Goal: Information Seeking & Learning: Learn about a topic

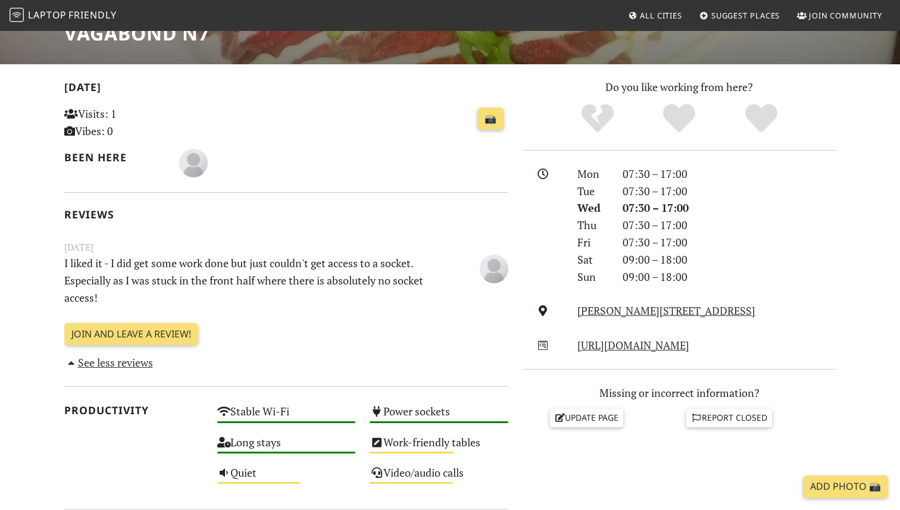
scroll to position [217, 0]
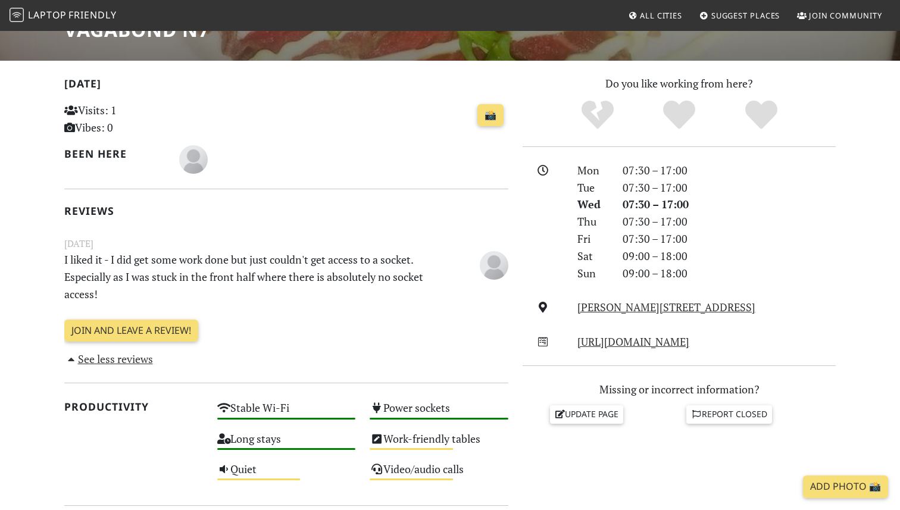
click at [112, 16] on span "Friendly" at bounding box center [92, 14] width 48 height 13
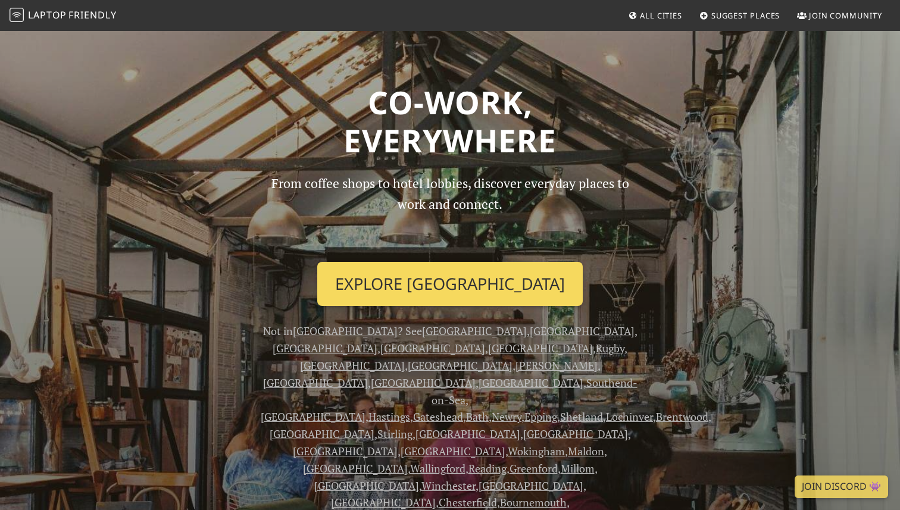
click at [393, 286] on link "Explore London" at bounding box center [449, 284] width 265 height 44
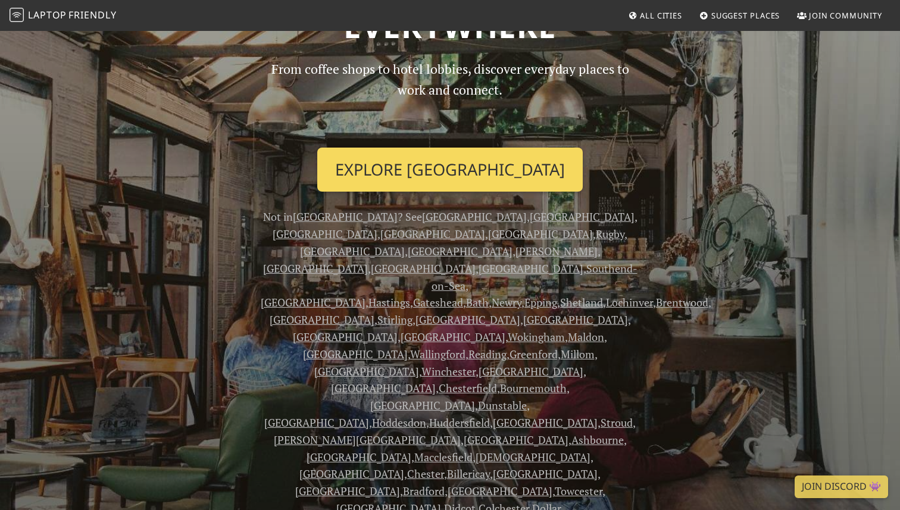
scroll to position [54, 0]
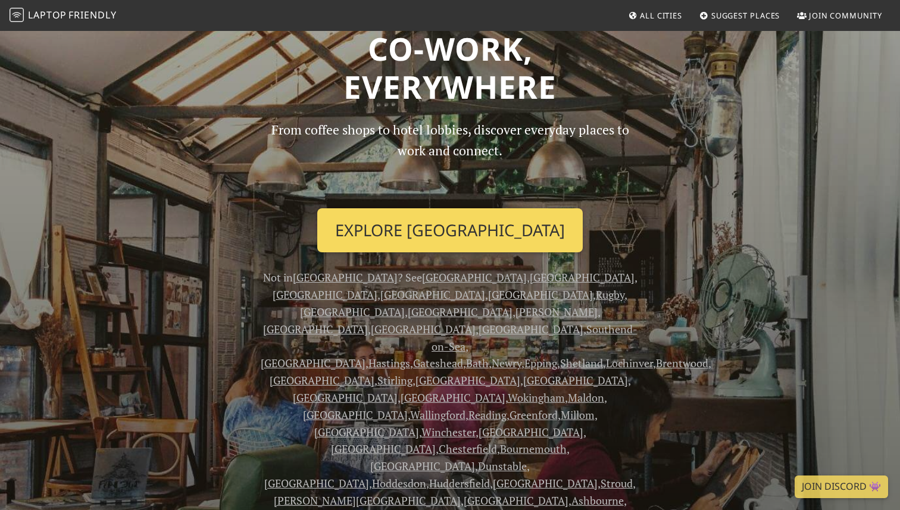
click at [417, 225] on link "Explore [GEOGRAPHIC_DATA]" at bounding box center [449, 230] width 265 height 44
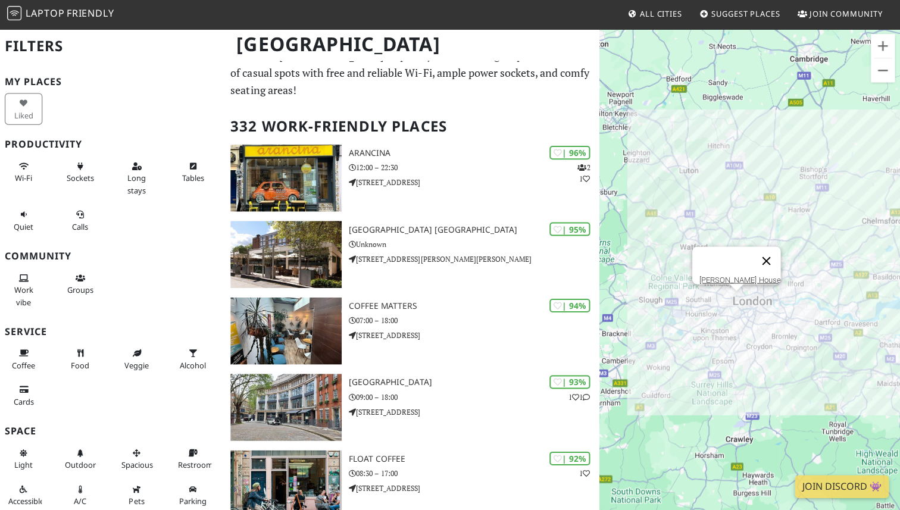
scroll to position [33, 0]
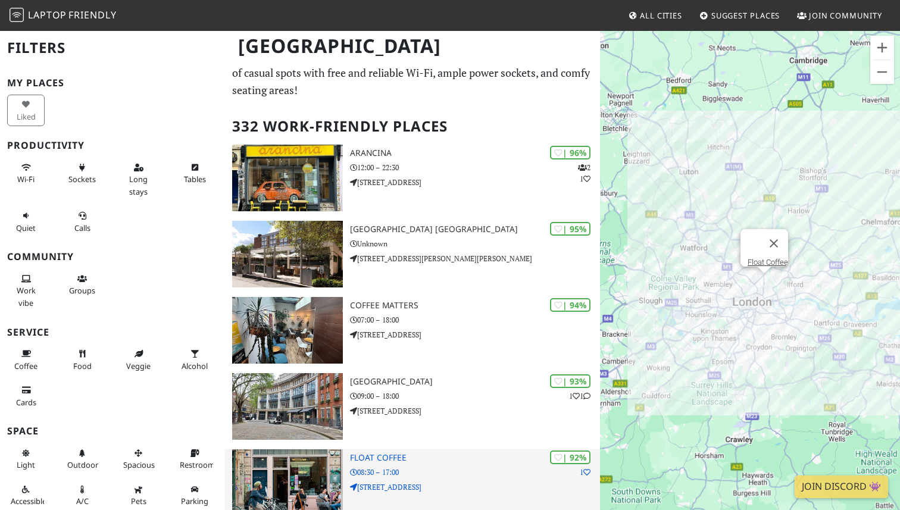
click at [398, 453] on h3 "Float Coffee" at bounding box center [475, 458] width 250 height 10
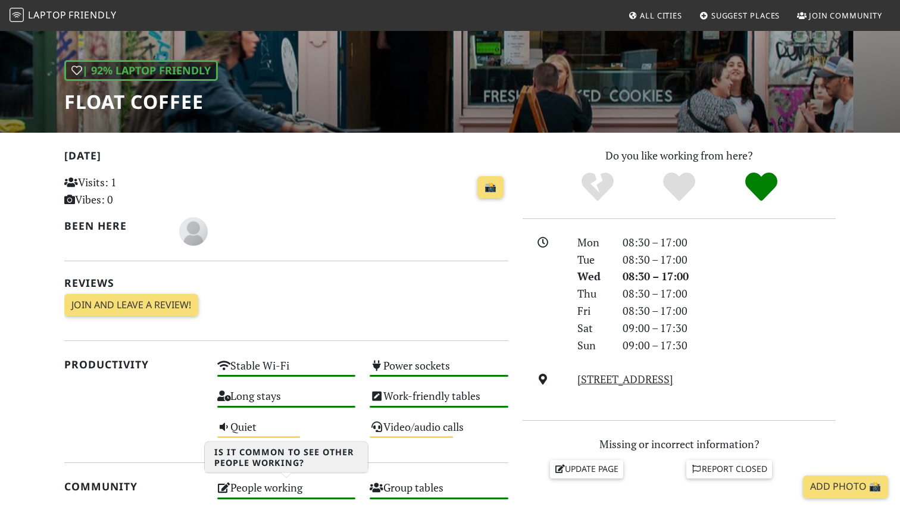
scroll to position [125, 0]
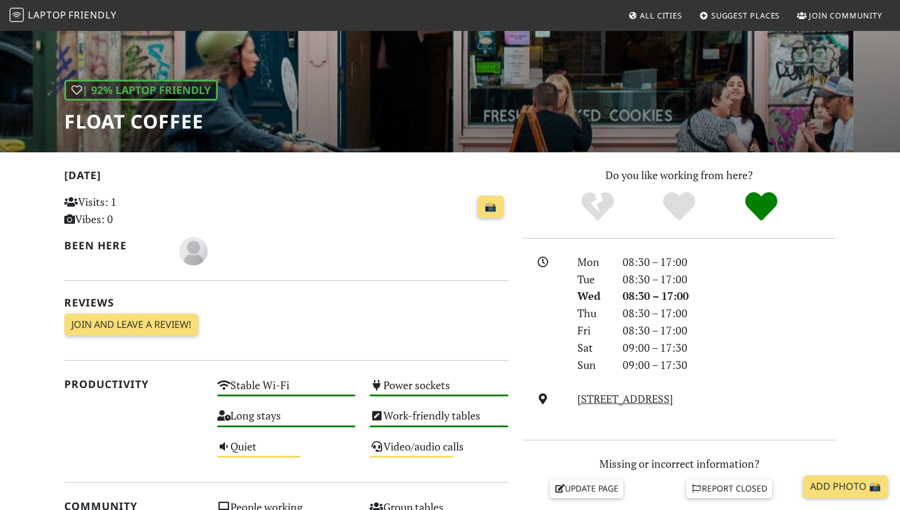
click at [155, 123] on h1 "Float Coffee" at bounding box center [141, 121] width 154 height 23
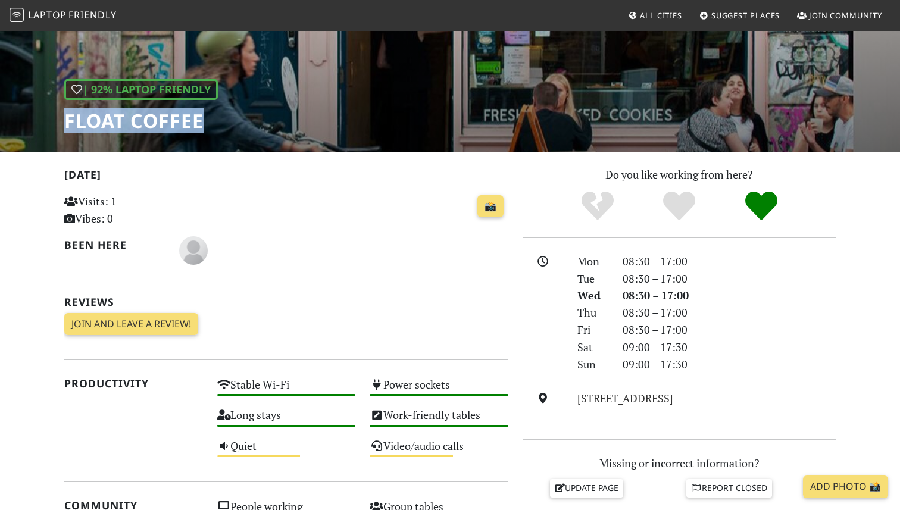
click at [77, 23] on link "Laptop Friendly" at bounding box center [63, 15] width 107 height 21
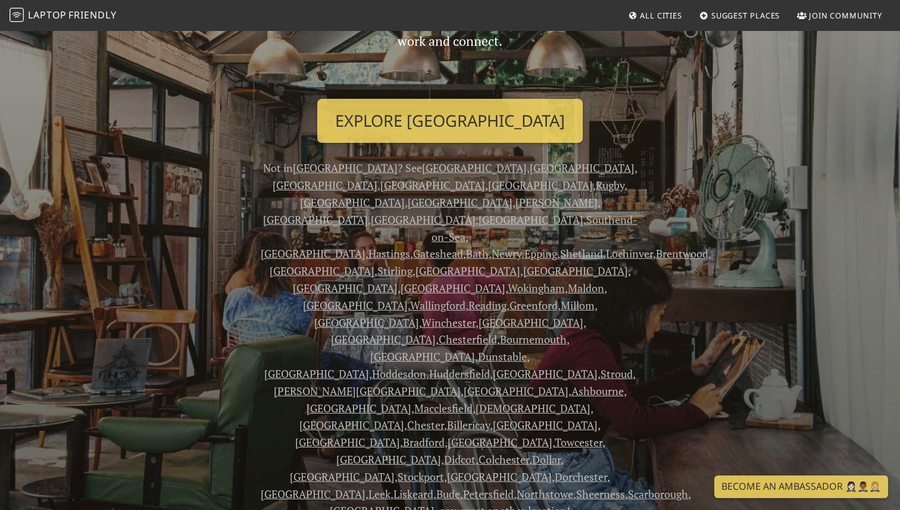
scroll to position [170, 0]
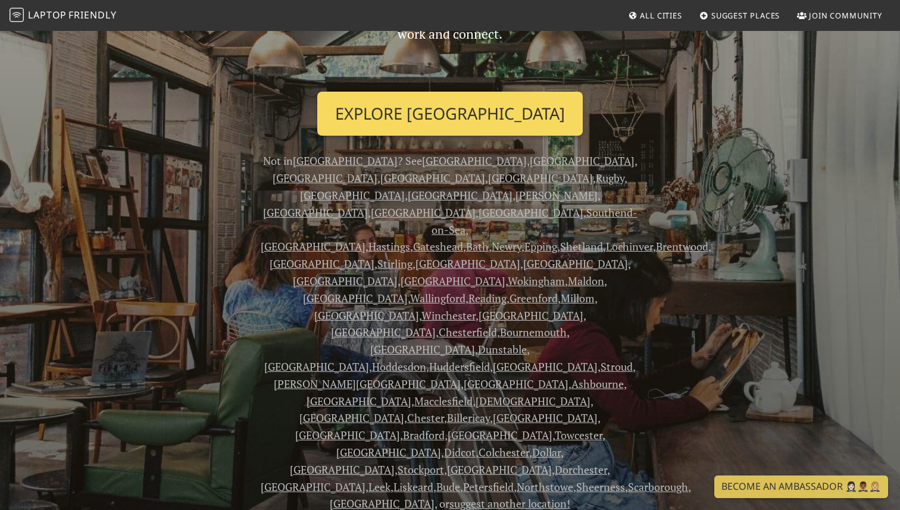
click at [449, 102] on link "Explore [GEOGRAPHIC_DATA]" at bounding box center [449, 114] width 265 height 44
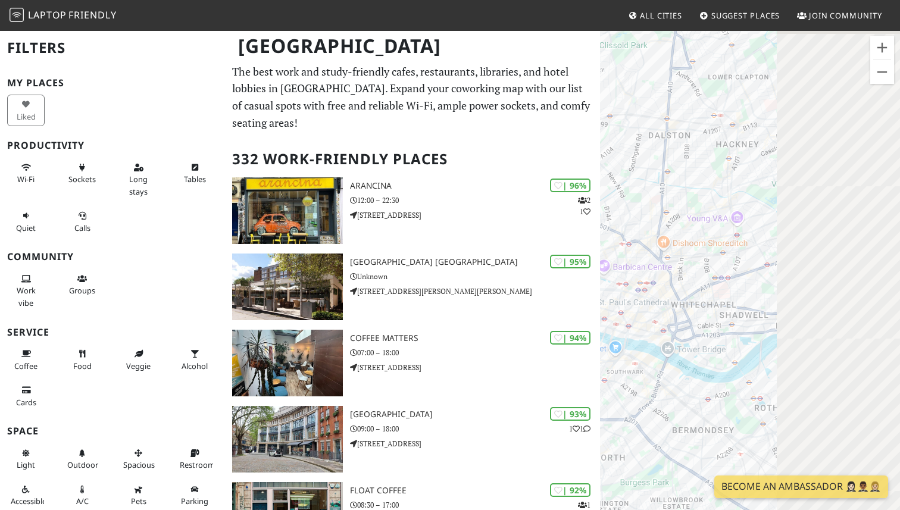
drag, startPoint x: 813, startPoint y: 337, endPoint x: 640, endPoint y: 323, distance: 174.4
click at [640, 323] on div "To navigate, press the arrow keys." at bounding box center [750, 285] width 300 height 510
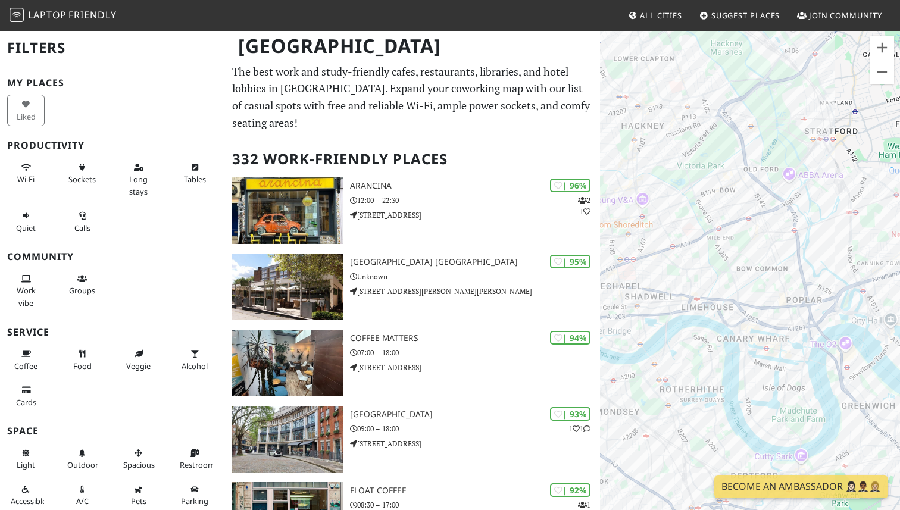
drag, startPoint x: 782, startPoint y: 299, endPoint x: 706, endPoint y: 295, distance: 75.7
click at [707, 295] on div "To navigate, press the arrow keys." at bounding box center [750, 285] width 300 height 510
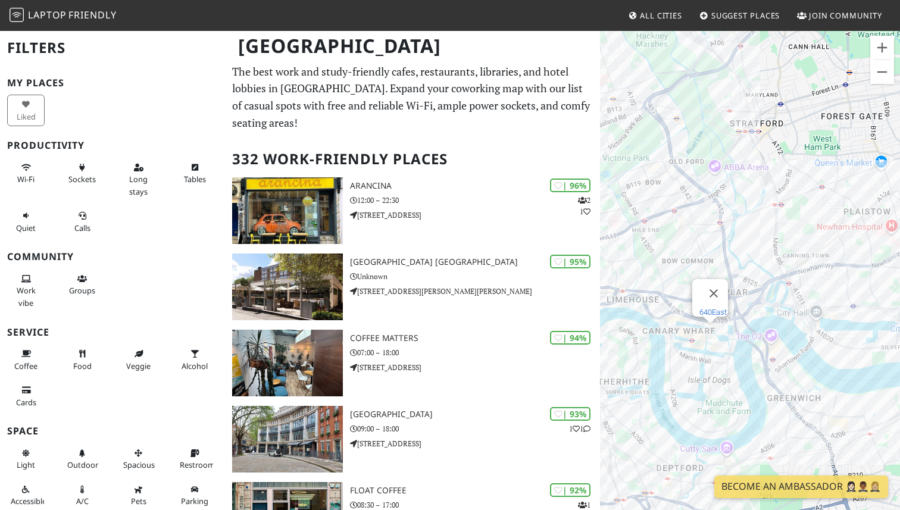
click at [711, 308] on link "640East" at bounding box center [712, 312] width 27 height 9
click at [678, 336] on div "To navigate, press the arrow keys." at bounding box center [750, 285] width 300 height 510
click at [677, 317] on link "Canary Coffee" at bounding box center [683, 321] width 47 height 9
click at [772, 337] on div "To navigate, press the arrow keys. Canary Coffee All Bar One The O2" at bounding box center [750, 285] width 300 height 510
click at [797, 265] on div "To navigate, press the arrow keys. All Bar One The O2 ibis London Canning Town" at bounding box center [750, 285] width 300 height 510
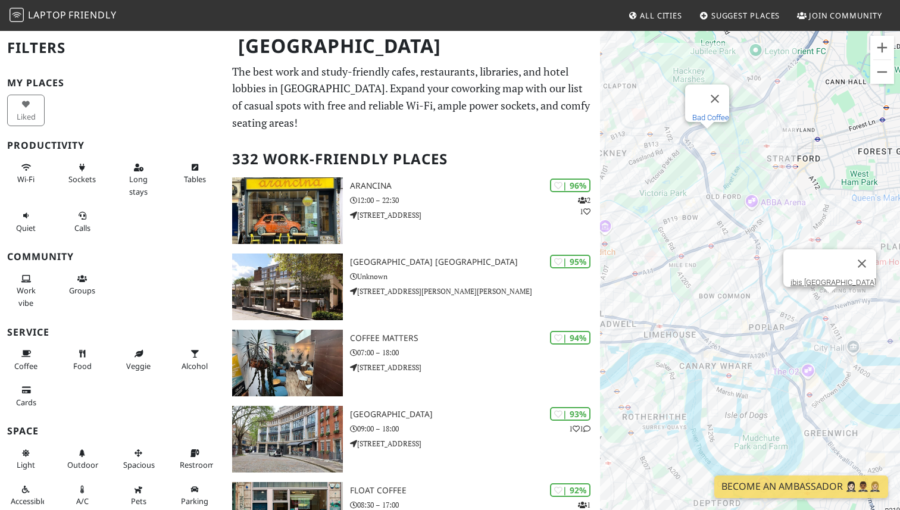
click at [711, 113] on link "Bad Coffee" at bounding box center [710, 117] width 37 height 9
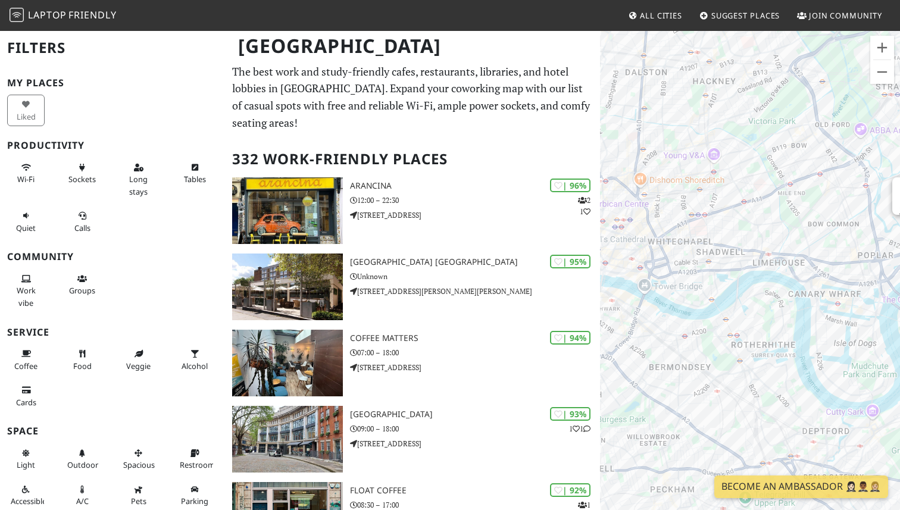
drag, startPoint x: 641, startPoint y: 242, endPoint x: 754, endPoint y: 164, distance: 137.3
click at [755, 164] on div "To navigate, press the arrow keys. ibis London Canning Town" at bounding box center [750, 285] width 300 height 510
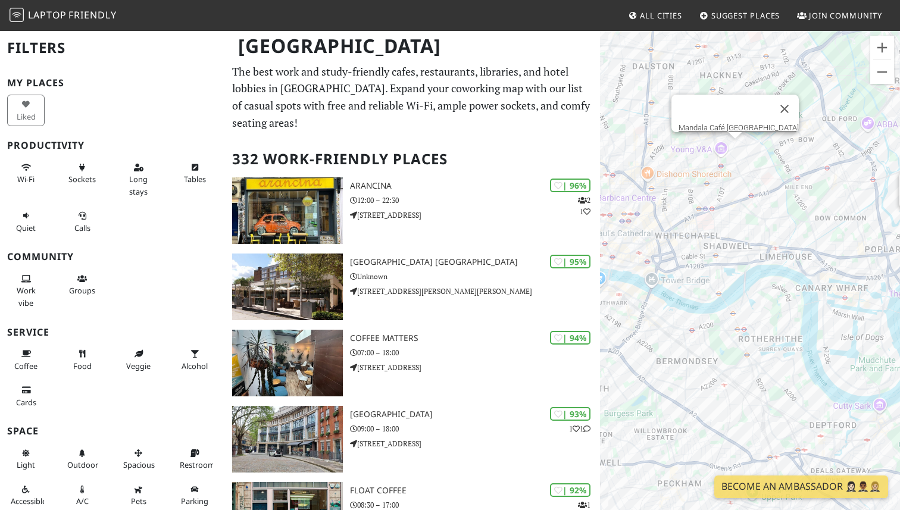
click at [736, 146] on div "To navigate, press the arrow keys. ibis London Canning Town Mandala Café Bethna…" at bounding box center [750, 285] width 300 height 510
click at [736, 115] on div at bounding box center [724, 109] width 92 height 29
click at [736, 123] on link "Mandala Café Bethnal Green" at bounding box center [738, 127] width 120 height 9
click at [688, 152] on div "To navigate, press the arrow keys. Mandala Café Bethnal Green" at bounding box center [750, 285] width 300 height 510
click at [778, 99] on button "Close" at bounding box center [784, 109] width 29 height 29
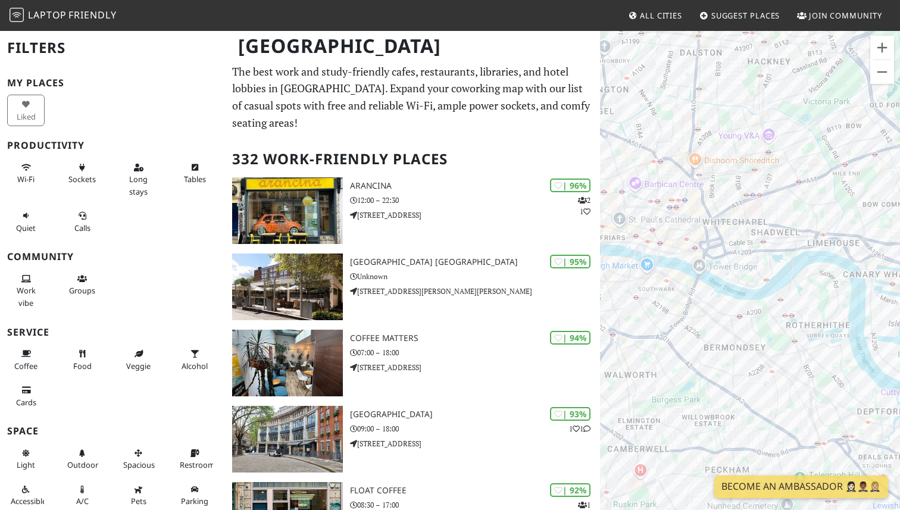
drag, startPoint x: 709, startPoint y: 259, endPoint x: 755, endPoint y: 243, distance: 48.0
click at [755, 244] on div "To navigate, press the arrow keys." at bounding box center [750, 285] width 300 height 510
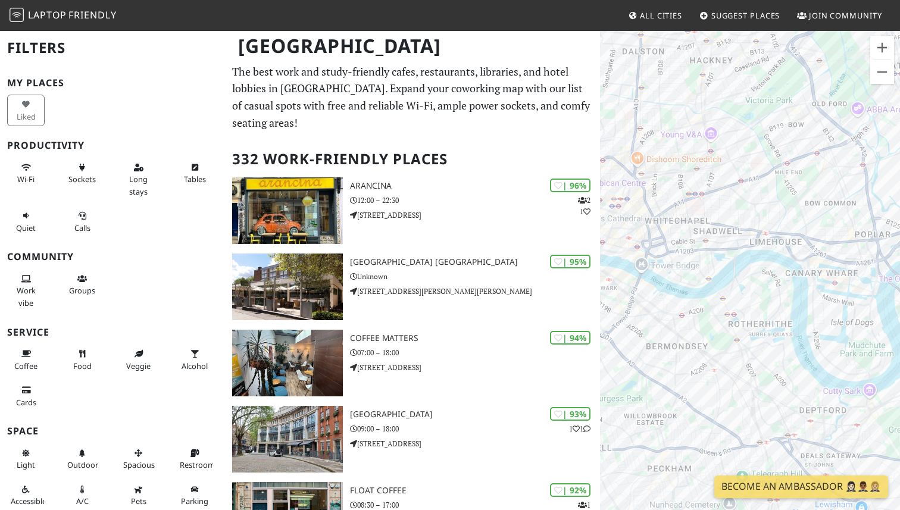
drag, startPoint x: 814, startPoint y: 255, endPoint x: 760, endPoint y: 254, distance: 54.2
click at [760, 254] on div "To navigate, press the arrow keys." at bounding box center [750, 285] width 300 height 510
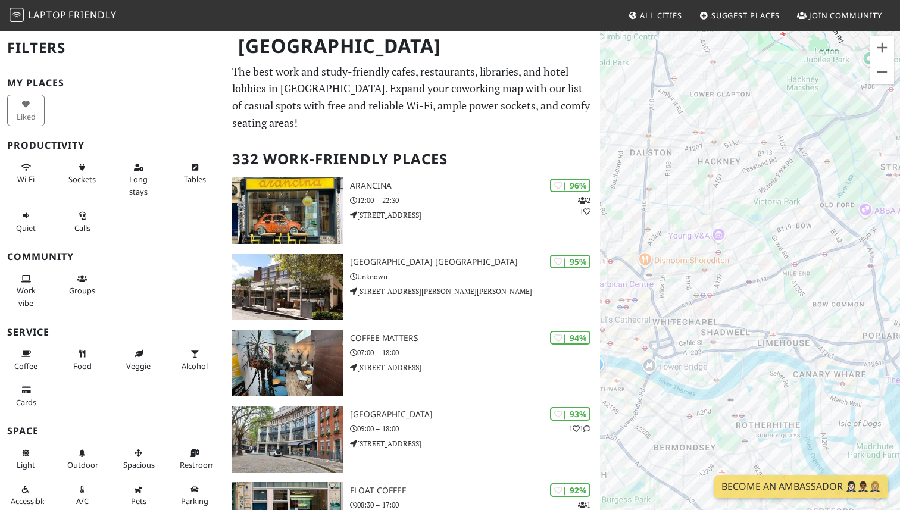
drag, startPoint x: 760, startPoint y: 168, endPoint x: 757, endPoint y: 280, distance: 112.5
click at [758, 280] on div "To navigate, press the arrow keys." at bounding box center [750, 285] width 300 height 510
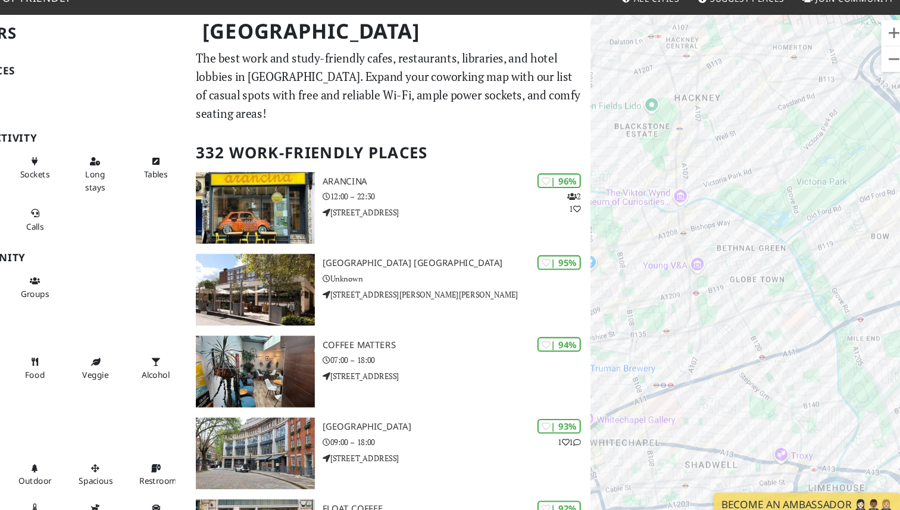
drag, startPoint x: 721, startPoint y: 185, endPoint x: 743, endPoint y: 209, distance: 32.8
click at [744, 209] on div "To navigate, press the arrow keys." at bounding box center [750, 285] width 300 height 510
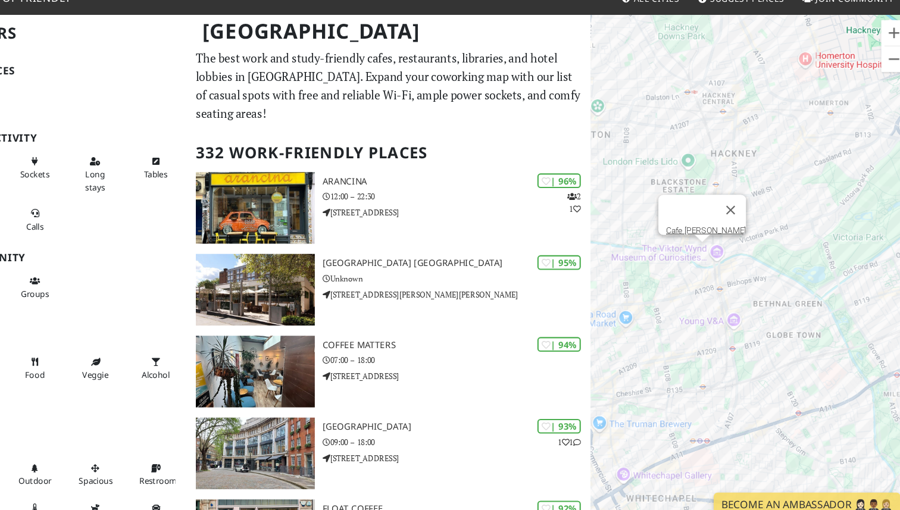
click at [706, 248] on div "To navigate, press the arrow keys. Cafe Cecilia" at bounding box center [750, 285] width 300 height 510
click at [706, 227] on link "Cafe [PERSON_NAME]" at bounding box center [707, 231] width 74 height 9
click at [706, 266] on div "To navigate, press the arrow keys. Cafe Cecilia Hackney Coffee Company" at bounding box center [750, 285] width 300 height 510
click at [709, 246] on link "Hackney Coffee Company" at bounding box center [715, 250] width 115 height 9
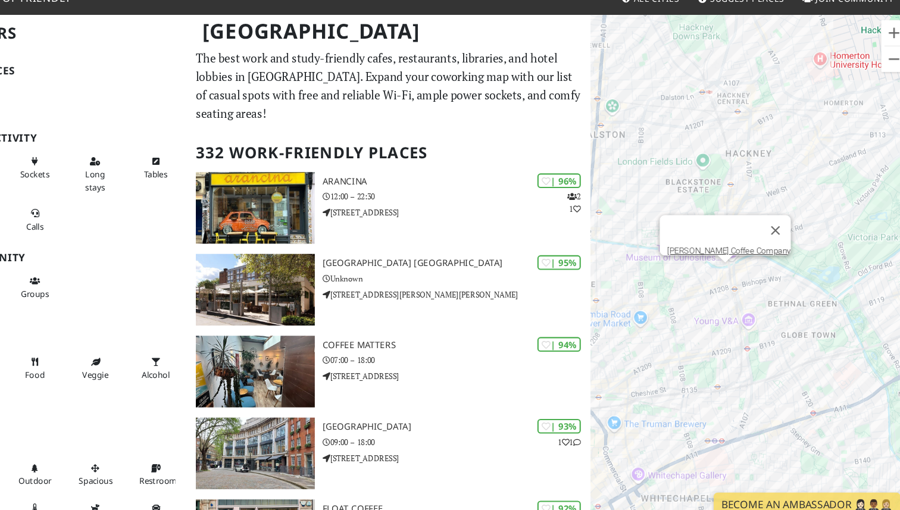
click at [677, 201] on div "To navigate, press the arrow keys. Hackney Coffee Company" at bounding box center [750, 285] width 300 height 510
click at [768, 225] on button "Close" at bounding box center [772, 231] width 29 height 29
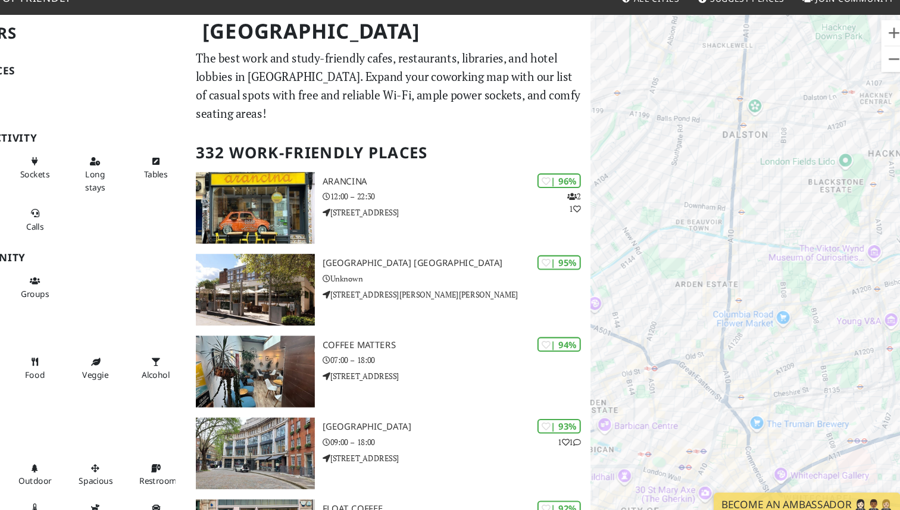
drag, startPoint x: 675, startPoint y: 231, endPoint x: 809, endPoint y: 231, distance: 133.9
click at [810, 231] on div "To navigate, press the arrow keys." at bounding box center [750, 285] width 300 height 510
click at [696, 220] on div "To navigate, press the arrow keys. Towpath Café" at bounding box center [750, 285] width 300 height 510
click at [696, 194] on link "Towpath Café" at bounding box center [703, 198] width 46 height 9
click at [655, 170] on div "To navigate, press the arrow keys. Towpath Café" at bounding box center [750, 285] width 300 height 510
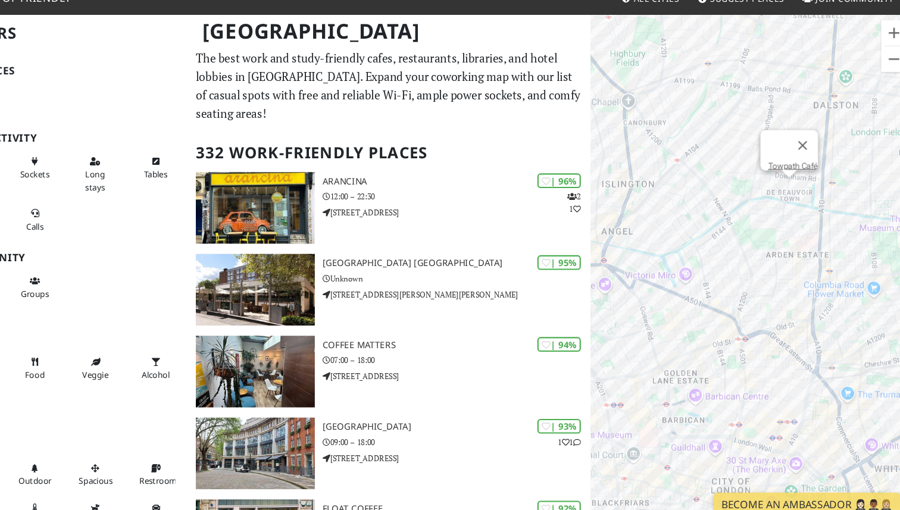
drag, startPoint x: 643, startPoint y: 229, endPoint x: 742, endPoint y: 174, distance: 113.2
click at [742, 176] on div "To navigate, press the arrow keys. Towpath Café" at bounding box center [750, 285] width 300 height 510
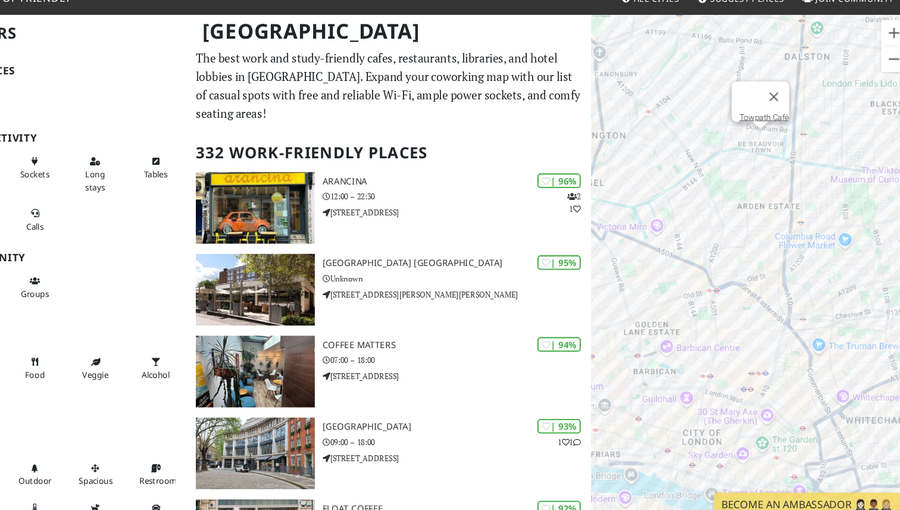
drag, startPoint x: 774, startPoint y: 234, endPoint x: 678, endPoint y: 205, distance: 100.9
click at [678, 205] on div "To navigate, press the arrow keys. Towpath Café" at bounding box center [750, 285] width 300 height 510
drag, startPoint x: 689, startPoint y: 222, endPoint x: 756, endPoint y: 268, distance: 81.4
click at [758, 268] on div "To navigate, press the arrow keys. Towpath Café" at bounding box center [750, 285] width 300 height 510
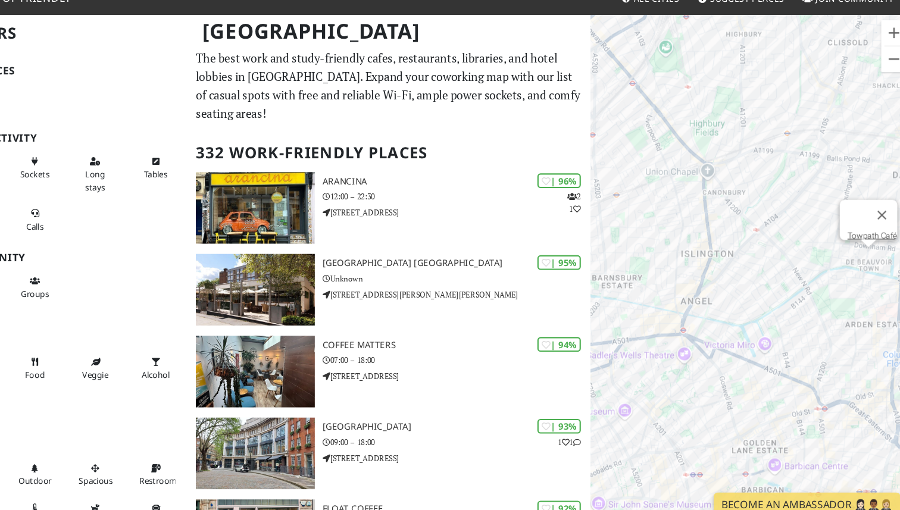
drag, startPoint x: 711, startPoint y: 196, endPoint x: 758, endPoint y: 284, distance: 99.8
click at [758, 284] on div "To navigate, press the arrow keys. Towpath Café" at bounding box center [750, 285] width 300 height 510
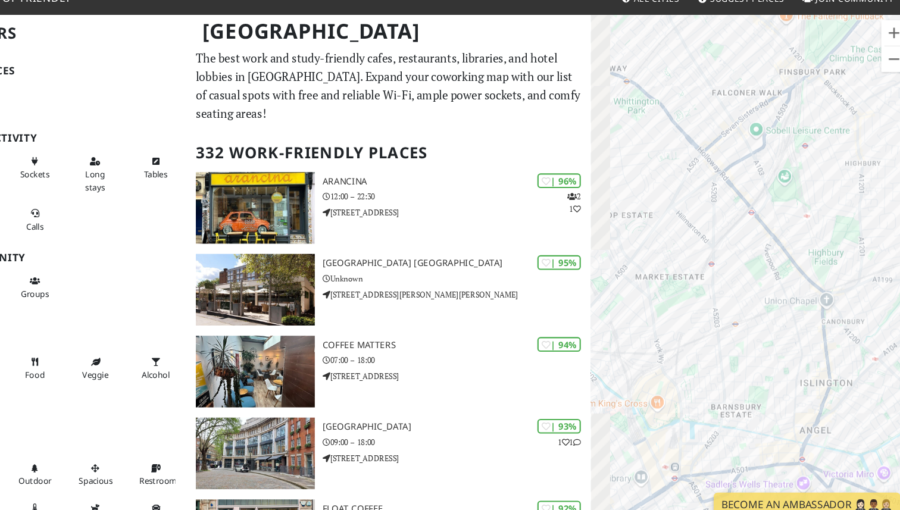
drag, startPoint x: 637, startPoint y: 265, endPoint x: 707, endPoint y: 315, distance: 85.9
click at [709, 314] on div "To navigate, press the arrow keys. Towpath Café" at bounding box center [750, 285] width 300 height 510
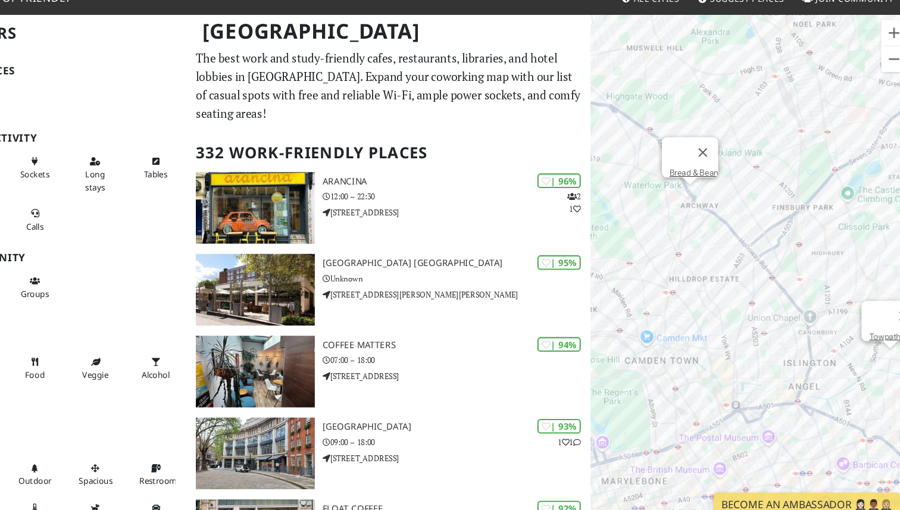
click at [694, 194] on div "To navigate, press the arrow keys. Towpath Café Bread & Bean" at bounding box center [750, 285] width 300 height 510
click at [694, 173] on link "Bread & Bean" at bounding box center [695, 177] width 45 height 9
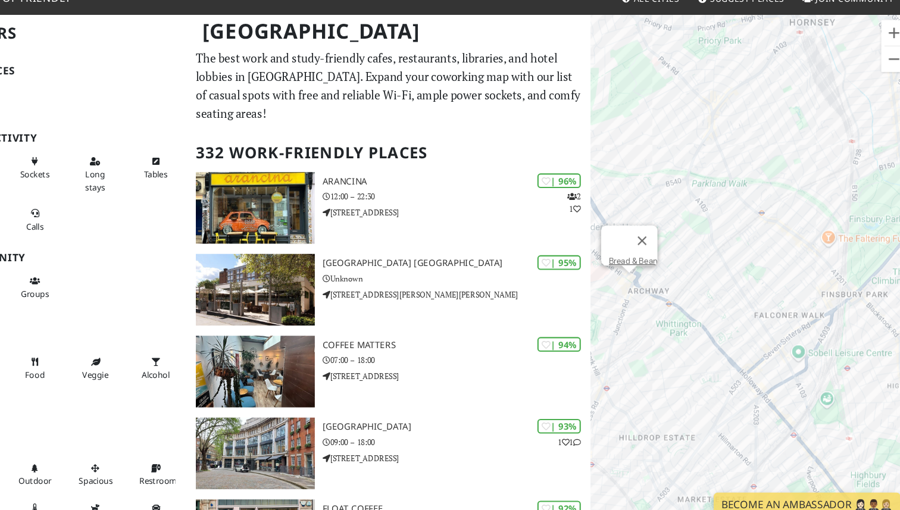
drag, startPoint x: 765, startPoint y: 204, endPoint x: 693, endPoint y: 308, distance: 125.8
click at [694, 308] on div "To navigate, press the arrow keys. Bread & Bean" at bounding box center [750, 285] width 300 height 510
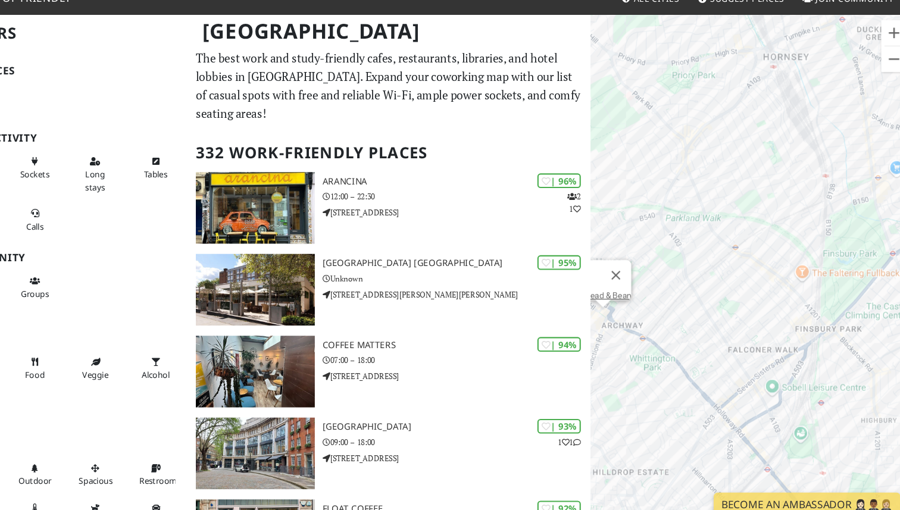
drag, startPoint x: 657, startPoint y: 204, endPoint x: 711, endPoint y: 205, distance: 54.2
click at [711, 205] on div "To navigate, press the arrow keys. Bread & Bean" at bounding box center [750, 285] width 300 height 510
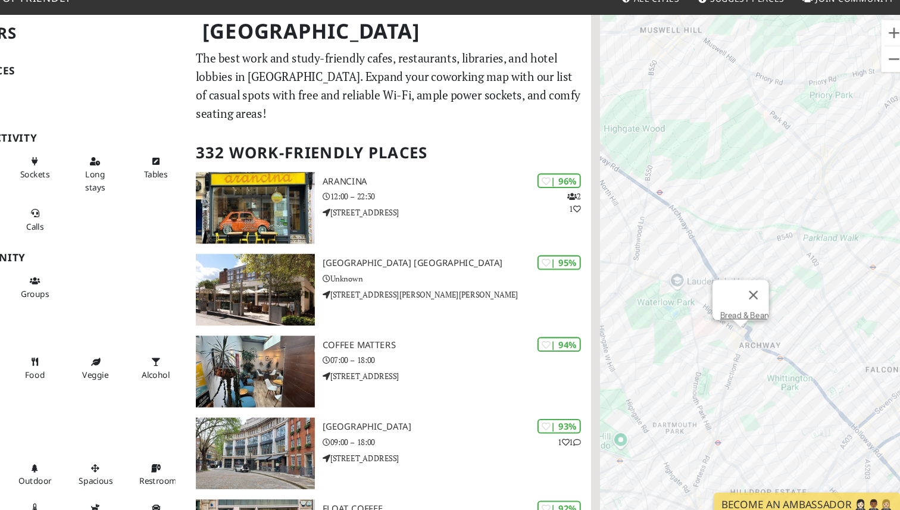
drag, startPoint x: 685, startPoint y: 209, endPoint x: 746, endPoint y: 216, distance: 61.1
click at [744, 216] on div "To navigate, press the arrow keys. Bread & Bean" at bounding box center [750, 285] width 300 height 510
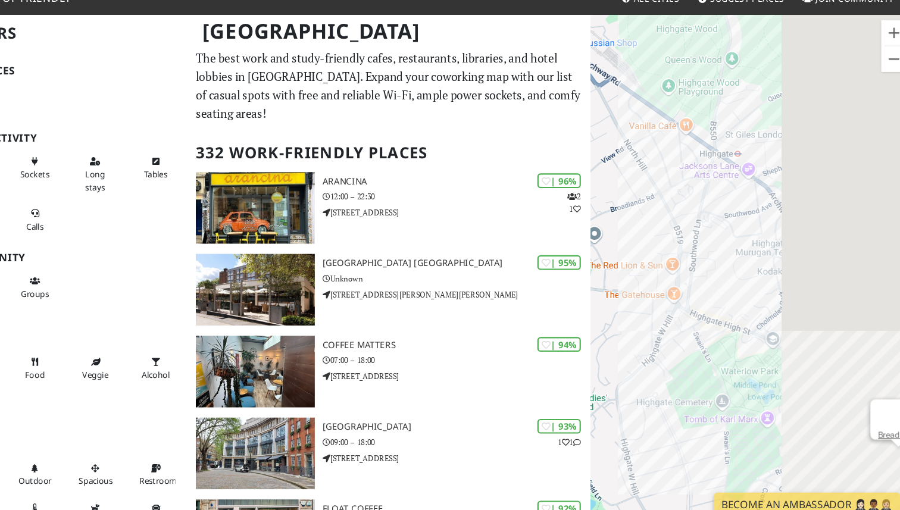
drag, startPoint x: 835, startPoint y: 276, endPoint x: 636, endPoint y: 287, distance: 199.6
click at [636, 287] on div "To navigate, press the arrow keys. Bread & Bean" at bounding box center [750, 285] width 300 height 510
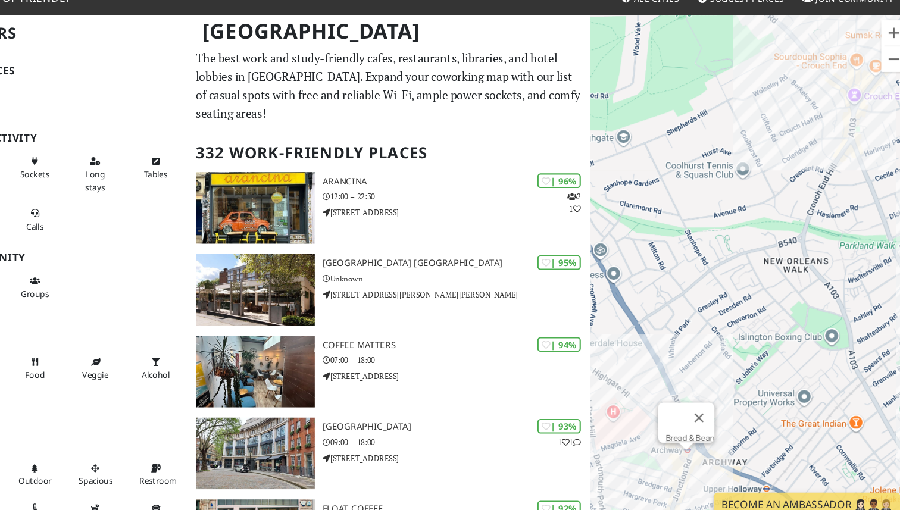
drag, startPoint x: 639, startPoint y: 163, endPoint x: 778, endPoint y: 168, distance: 139.3
click at [778, 169] on div "To navigate, press the arrow keys. Bread & Bean" at bounding box center [750, 285] width 300 height 510
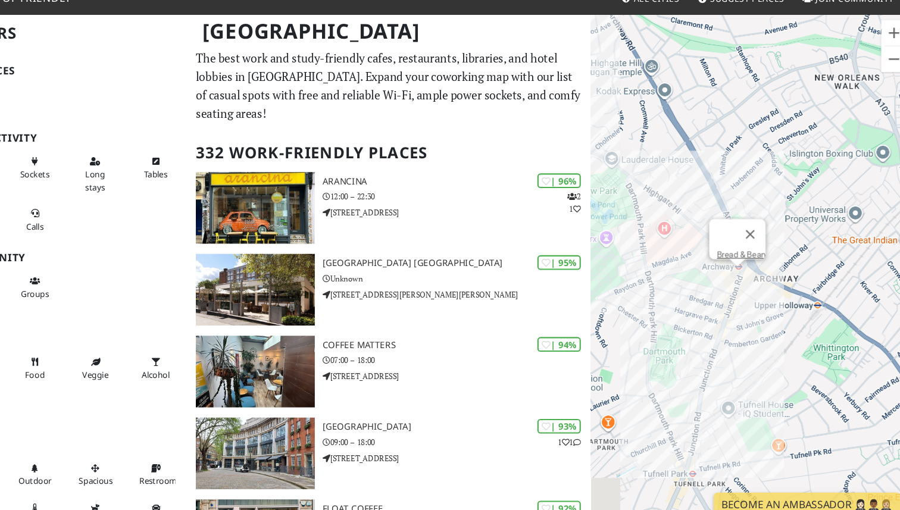
drag, startPoint x: 790, startPoint y: 305, endPoint x: 671, endPoint y: 130, distance: 211.9
click at [671, 130] on div "To navigate, press the arrow keys. Bread & Bean" at bounding box center [750, 285] width 300 height 510
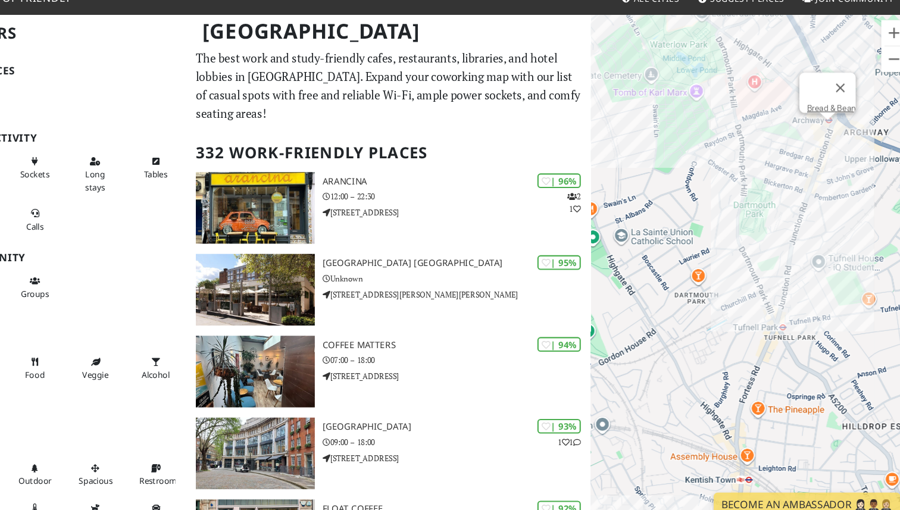
drag, startPoint x: 626, startPoint y: 351, endPoint x: 705, endPoint y: 217, distance: 155.5
click at [706, 217] on div "To navigate, press the arrow keys. Bread & Bean" at bounding box center [750, 285] width 300 height 510
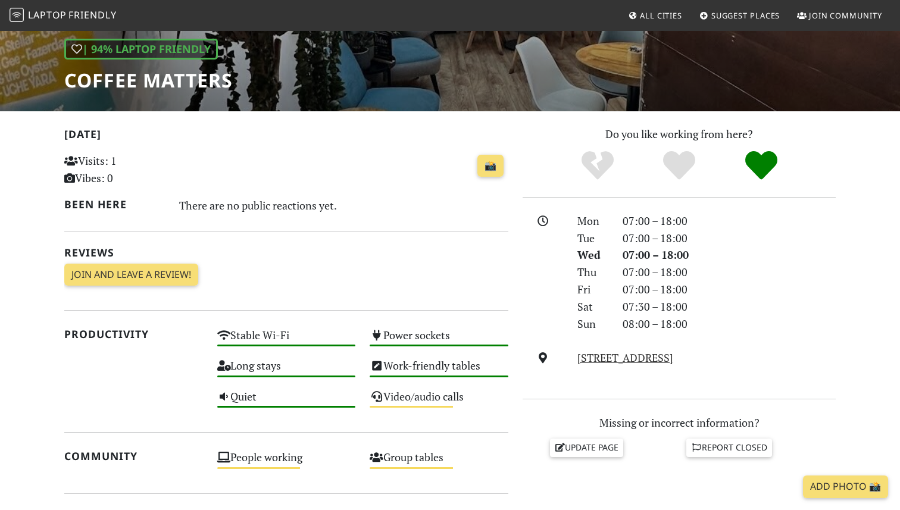
scroll to position [155, 0]
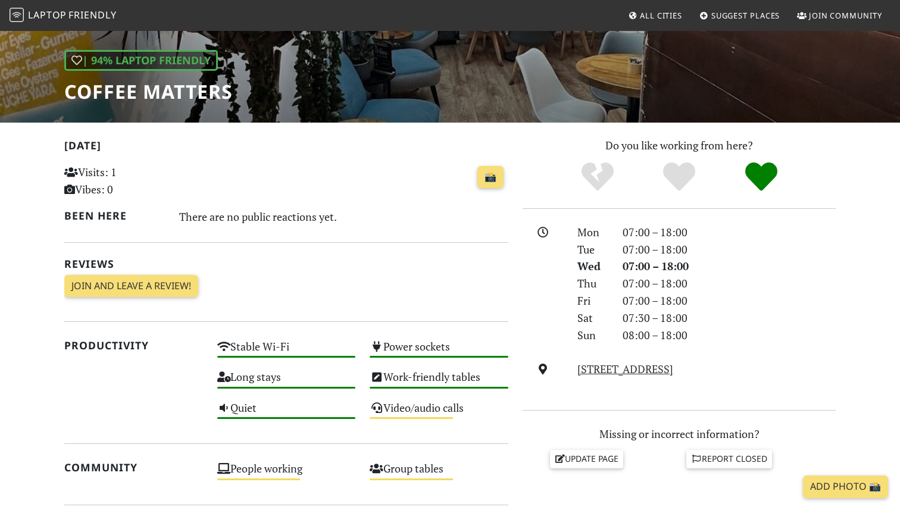
click at [140, 102] on h1 "Coffee Matters" at bounding box center [148, 91] width 168 height 23
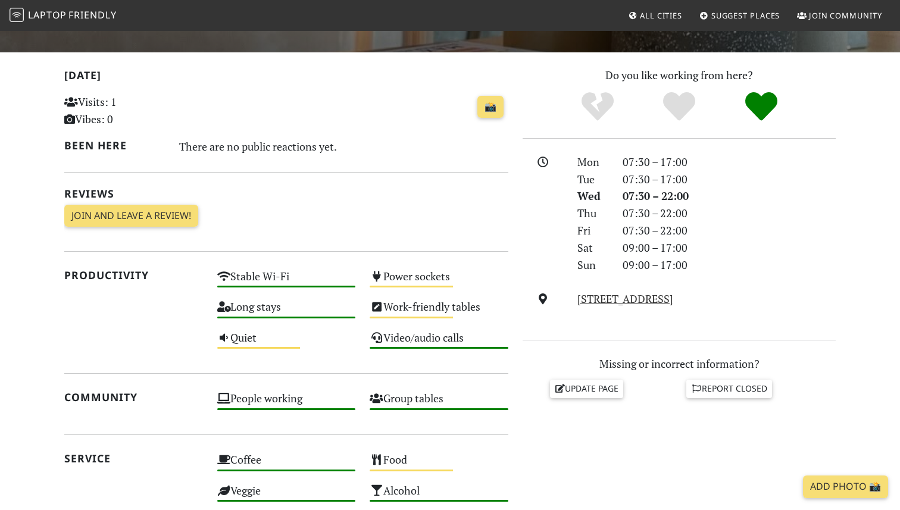
scroll to position [25, 0]
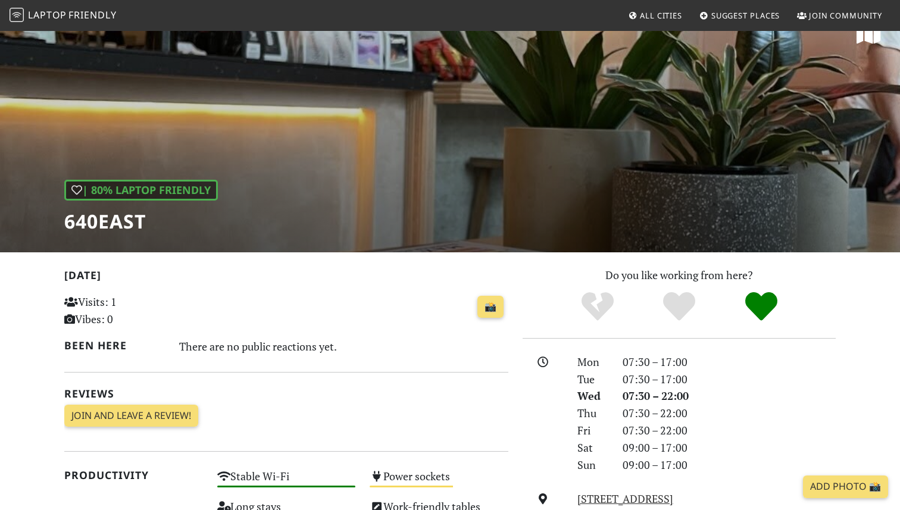
click at [101, 212] on h1 "640East" at bounding box center [141, 221] width 154 height 23
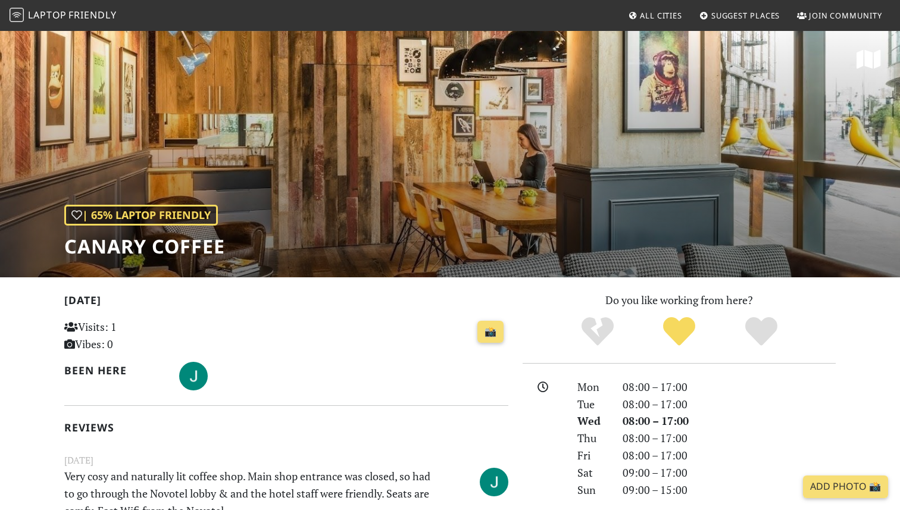
click at [130, 257] on h1 "Canary Coffee" at bounding box center [144, 246] width 161 height 23
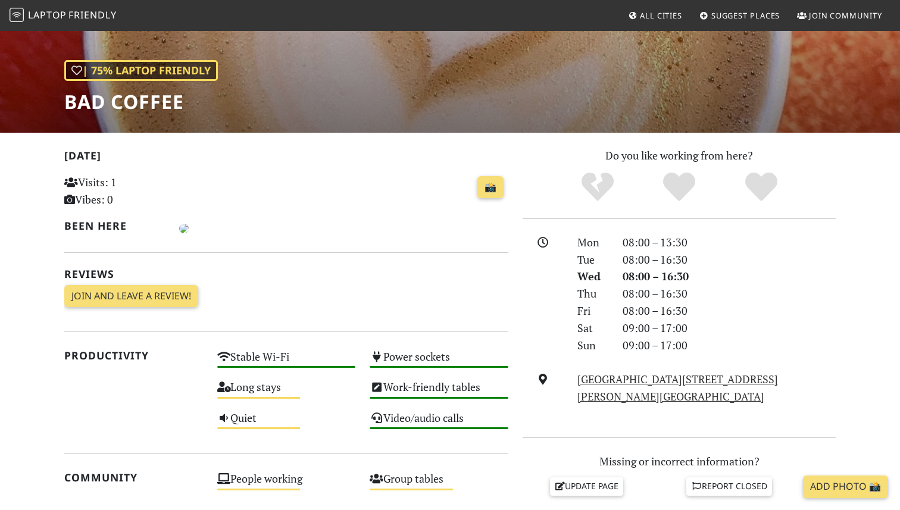
scroll to position [137, 0]
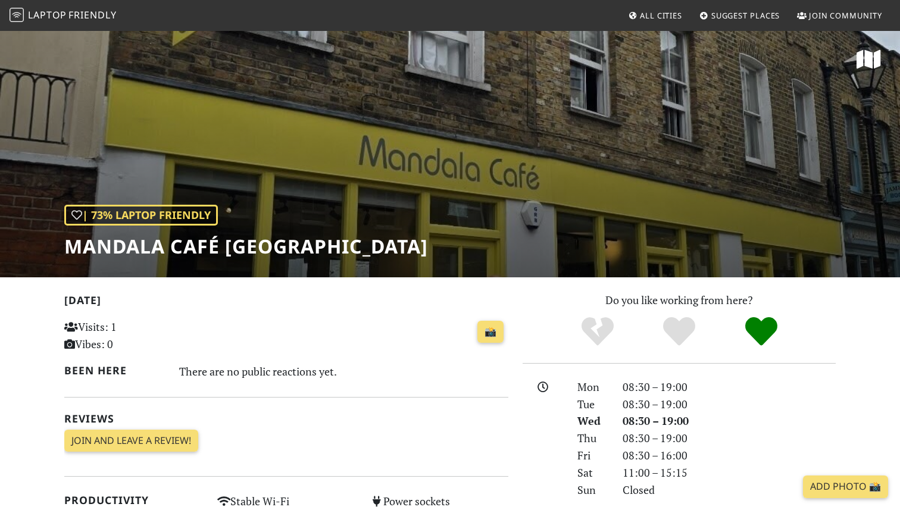
click at [353, 155] on div "| 73% Laptop Friendly Mandala Café [GEOGRAPHIC_DATA]" at bounding box center [450, 154] width 900 height 248
click at [214, 252] on h1 "Mandala Café [GEOGRAPHIC_DATA]" at bounding box center [246, 246] width 364 height 23
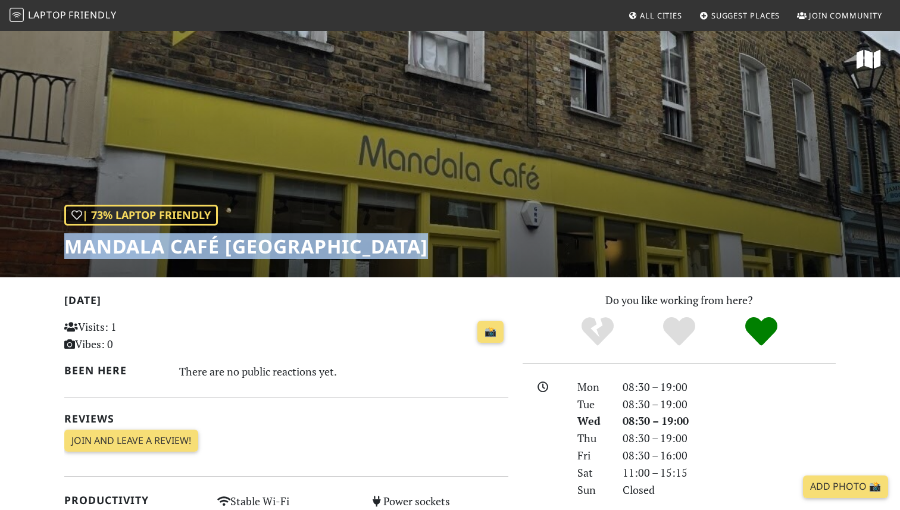
click at [214, 252] on h1 "Mandala Café [GEOGRAPHIC_DATA]" at bounding box center [246, 246] width 364 height 23
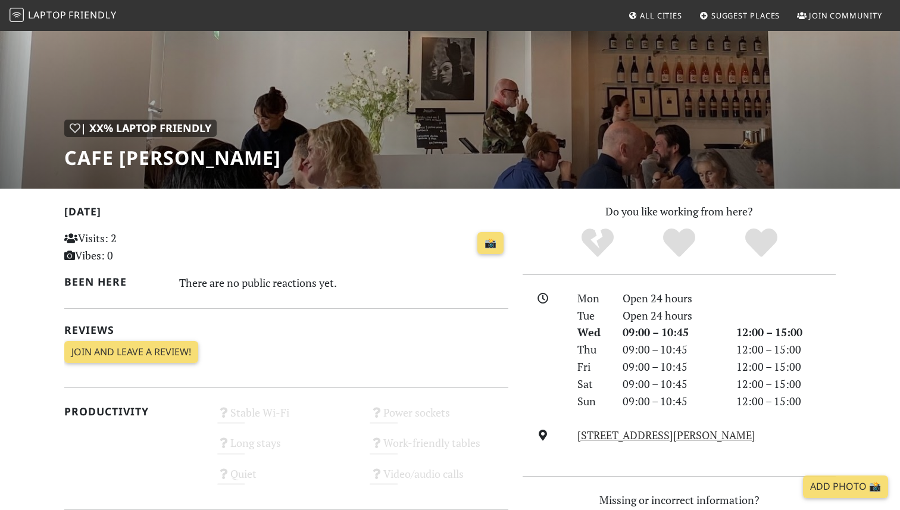
scroll to position [137, 0]
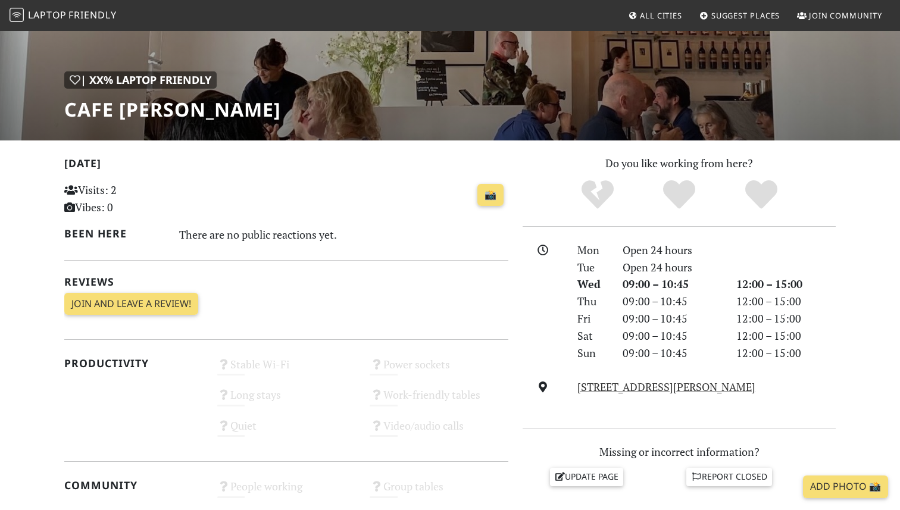
click at [139, 109] on h1 "Cafe [PERSON_NAME]" at bounding box center [172, 109] width 217 height 23
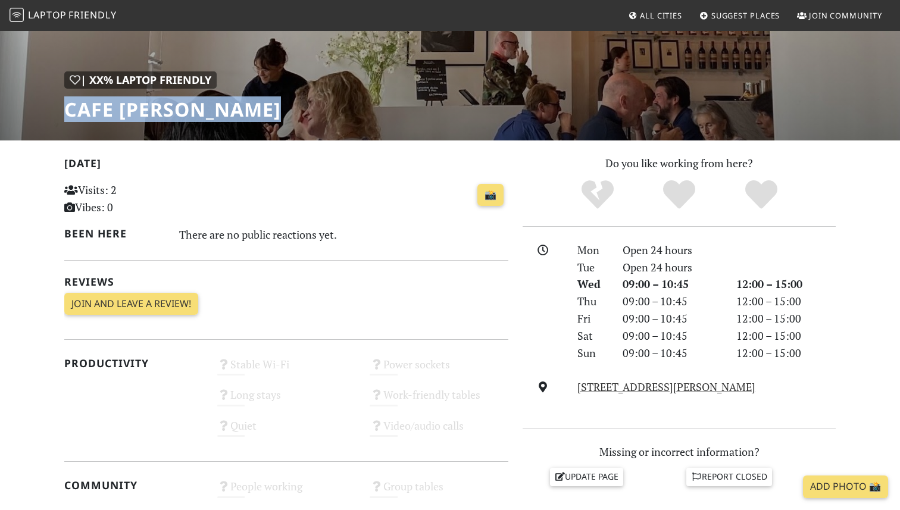
click at [139, 109] on h1 "Cafe [PERSON_NAME]" at bounding box center [172, 109] width 217 height 23
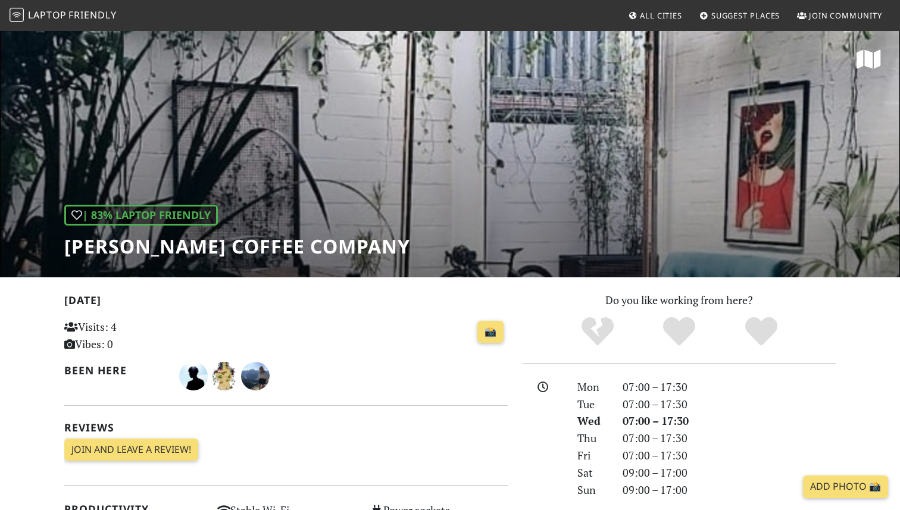
click at [208, 252] on h1 "[PERSON_NAME] Coffee Company" at bounding box center [237, 246] width 346 height 23
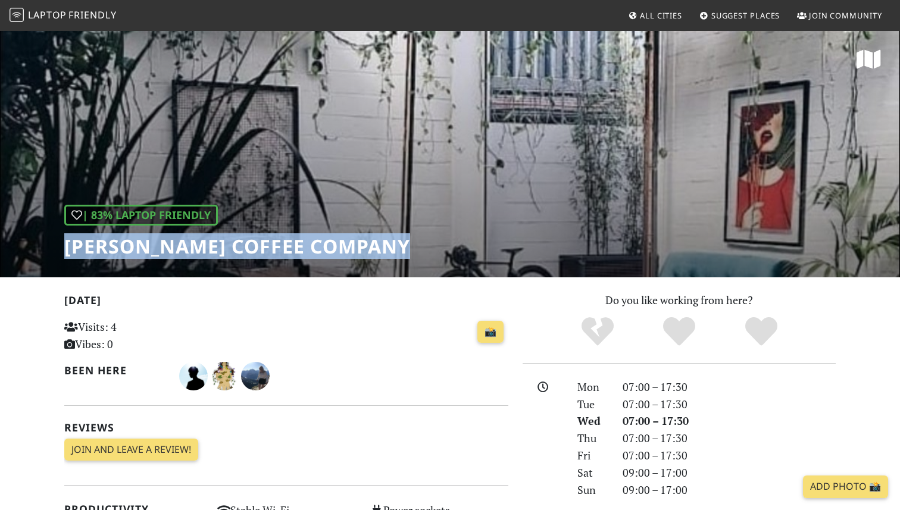
click at [208, 252] on h1 "[PERSON_NAME] Coffee Company" at bounding box center [237, 246] width 346 height 23
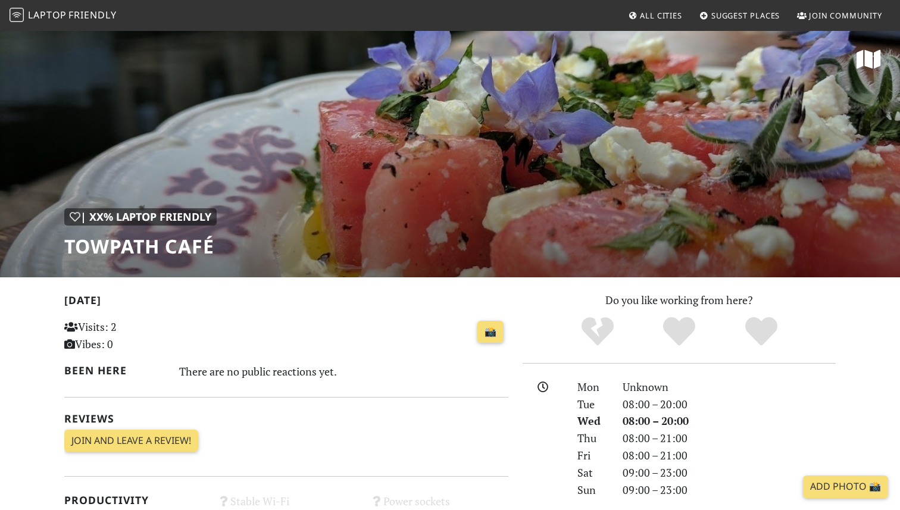
click at [187, 241] on h1 "Towpath Café" at bounding box center [140, 246] width 152 height 23
